Goal: Task Accomplishment & Management: Manage account settings

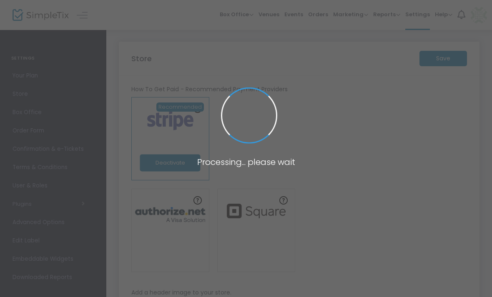
type input "[URL]"
radio input "true"
radio input "false"
radio input "true"
type input "MISA"
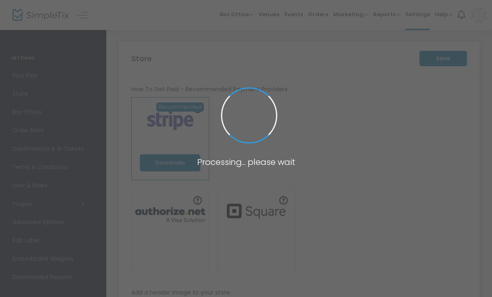
type input "4389884601"
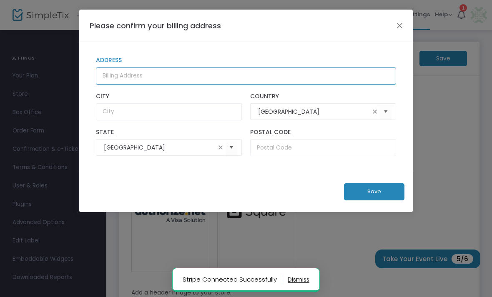
click at [372, 79] on input "Address" at bounding box center [246, 76] width 300 height 17
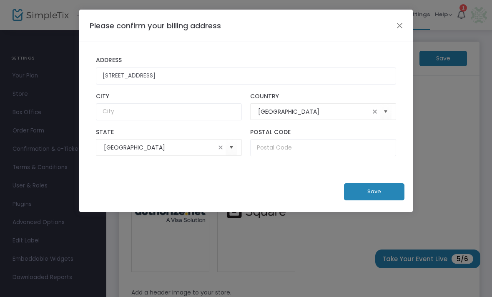
type input "[STREET_ADDRESS]"
type input "[GEOGRAPHIC_DATA]"
type input "H3A 1G3"
type input "[GEOGRAPHIC_DATA]"
click at [374, 200] on button "Save" at bounding box center [374, 191] width 60 height 17
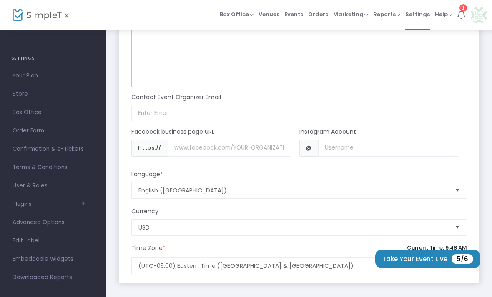
scroll to position [806, 0]
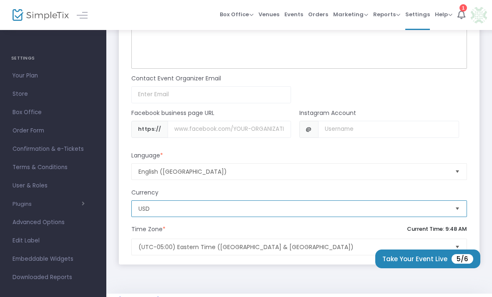
click at [424, 217] on span "USD" at bounding box center [293, 209] width 316 height 16
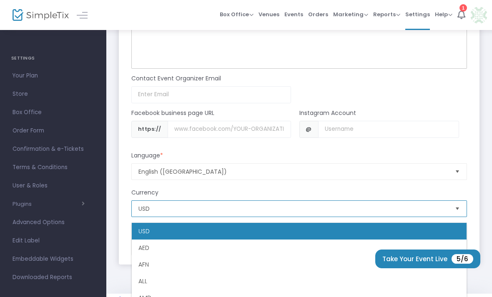
scroll to position [317, 0]
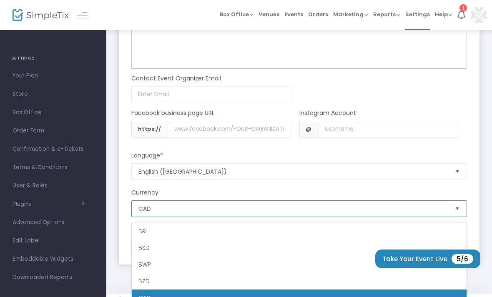
click at [221, 296] on li "CAD" at bounding box center [299, 298] width 335 height 17
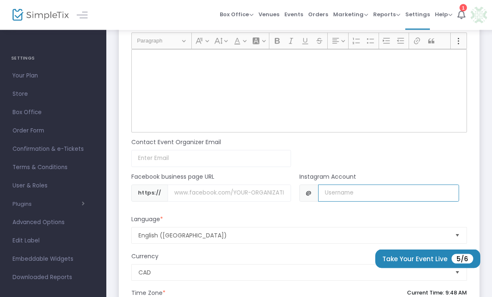
click at [427, 197] on input "Username" at bounding box center [388, 193] width 141 height 17
type input "T"
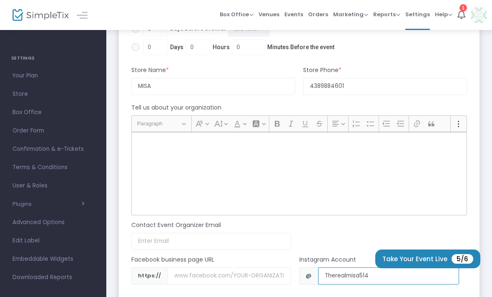
scroll to position [806, 0]
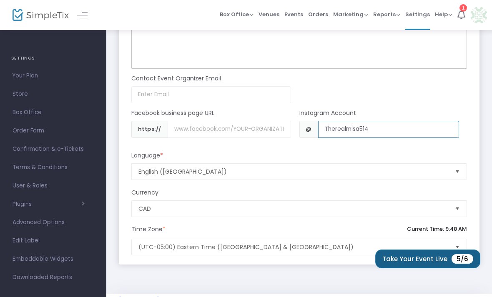
type input "Therealmisa514"
click at [432, 268] on button "Take Your Event Live 5/6" at bounding box center [427, 259] width 105 height 19
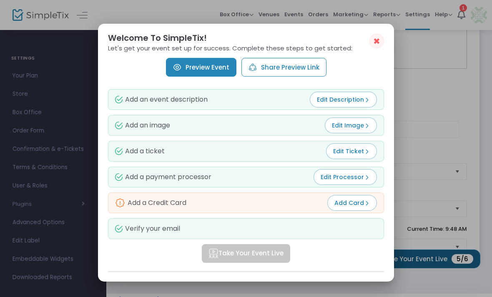
scroll to position [0, 0]
click at [369, 201] on img at bounding box center [367, 204] width 6 height 6
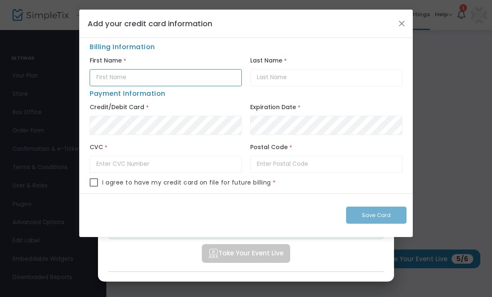
click at [205, 79] on input "text" at bounding box center [166, 77] width 152 height 17
type input "Manha"
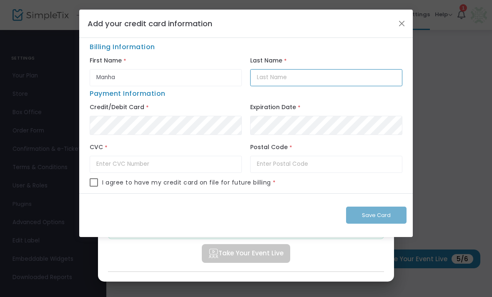
click at [351, 86] on input "text" at bounding box center [326, 77] width 152 height 17
type input "[PERSON_NAME]"
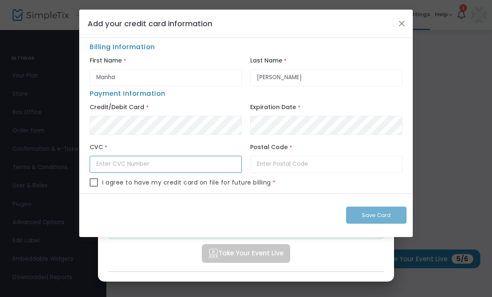
click at [203, 171] on input "text" at bounding box center [166, 164] width 152 height 17
type input "540"
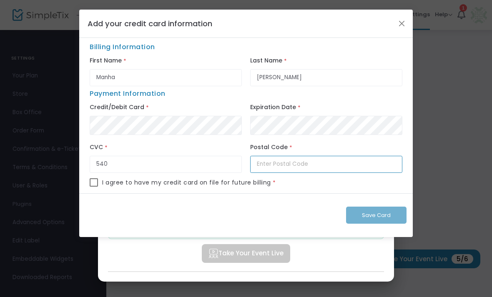
click at [343, 172] on input "text" at bounding box center [326, 164] width 152 height 17
type input "H3A 1G3"
click at [397, 218] on div "Save Card" at bounding box center [245, 215] width 333 height 44
click at [90, 193] on mat-checkbox at bounding box center [94, 185] width 8 height 15
click at [93, 187] on span at bounding box center [94, 182] width 8 height 8
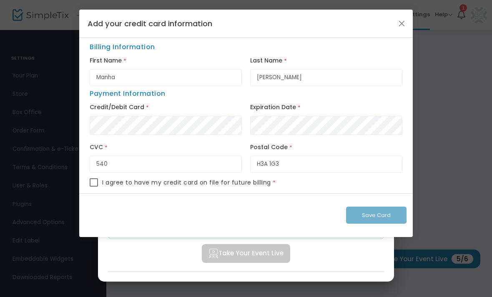
click at [93, 187] on input "checkbox" at bounding box center [93, 187] width 0 height 0
click at [90, 186] on span at bounding box center [94, 182] width 8 height 8
click at [93, 187] on input "checkbox" at bounding box center [93, 187] width 0 height 0
click at [90, 186] on span at bounding box center [94, 182] width 8 height 8
click at [93, 187] on input "checkbox" at bounding box center [93, 187] width 0 height 0
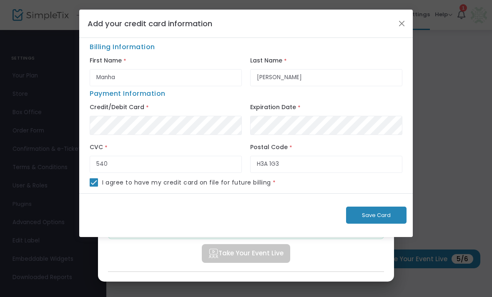
click at [90, 187] on span at bounding box center [94, 182] width 8 height 8
click at [93, 187] on input "checkbox" at bounding box center [93, 187] width 0 height 0
click at [93, 187] on span at bounding box center [94, 182] width 8 height 8
click at [93, 187] on input "checkbox" at bounding box center [93, 187] width 0 height 0
checkbox input "true"
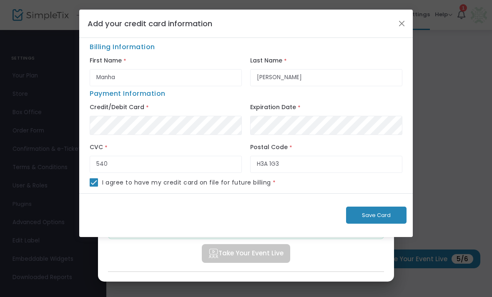
click at [376, 219] on span "Save Card" at bounding box center [376, 215] width 29 height 8
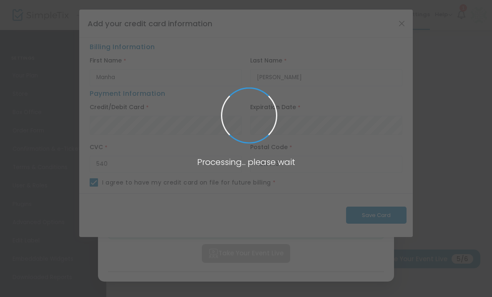
checkbox input "false"
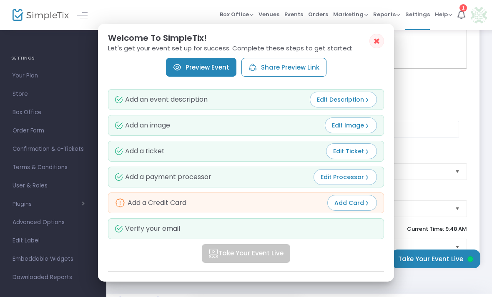
scroll to position [806, 0]
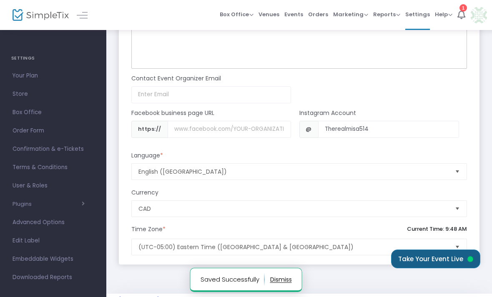
click at [447, 257] on button "Take Your Event Live" at bounding box center [435, 259] width 89 height 19
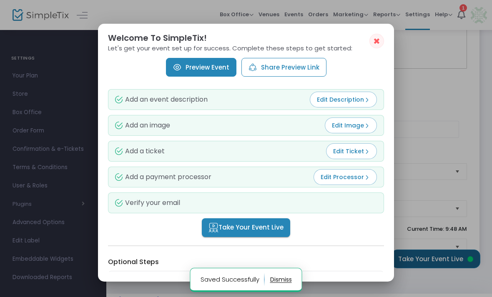
scroll to position [0, 0]
click at [313, 59] on button "Share Preview Link" at bounding box center [283, 67] width 85 height 19
